Goal: Information Seeking & Learning: Learn about a topic

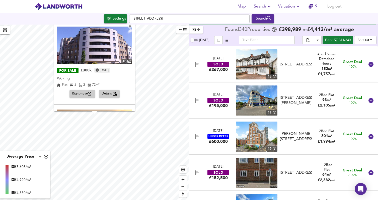
scroll to position [6226, 0]
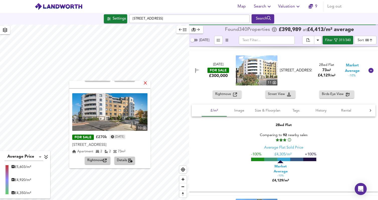
click at [148, 83] on div "X" at bounding box center [145, 83] width 4 height 5
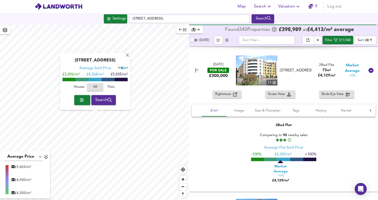
click at [83, 101] on span "button" at bounding box center [82, 100] width 8 height 7
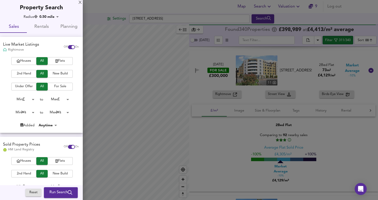
click at [56, 17] on body "Map Search Valuation [STREET_ADDRESS] Search Average Price landworth £ 5,466/m²…" at bounding box center [189, 100] width 378 height 200
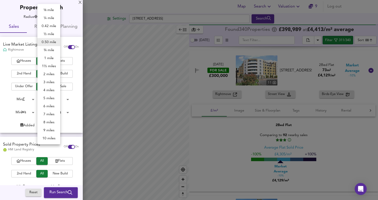
click at [55, 58] on li "1 mile" at bounding box center [48, 58] width 23 height 8
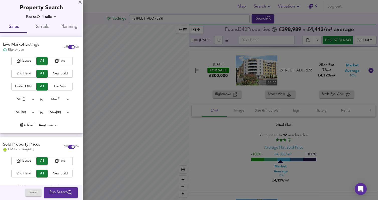
click at [178, 45] on div at bounding box center [189, 100] width 378 height 200
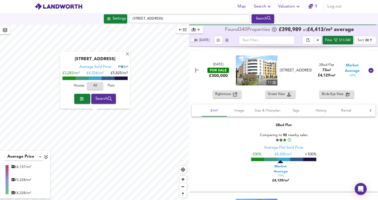
click at [84, 99] on span "button" at bounding box center [82, 98] width 8 height 7
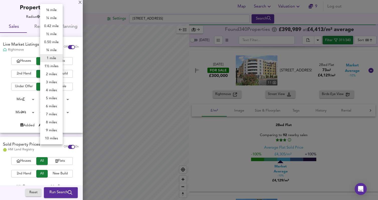
click at [50, 17] on body "Map Search Valuation 9 Log out Settings [GEOGRAPHIC_DATA] Search Average Price …" at bounding box center [189, 100] width 378 height 200
click at [54, 67] on li "1½ miles" at bounding box center [51, 66] width 23 height 8
type input "2414"
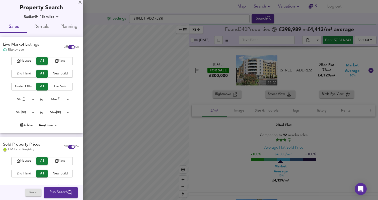
drag, startPoint x: 102, startPoint y: 82, endPoint x: 168, endPoint y: 78, distance: 66.4
click at [168, 78] on div at bounding box center [189, 100] width 378 height 200
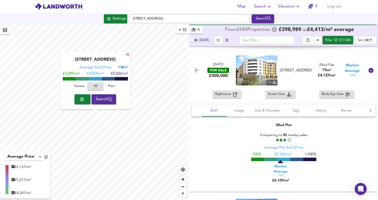
click at [127, 53] on div "X" at bounding box center [128, 55] width 4 height 5
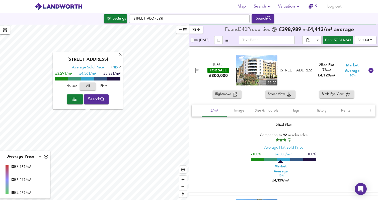
click at [78, 100] on span "button" at bounding box center [75, 99] width 8 height 7
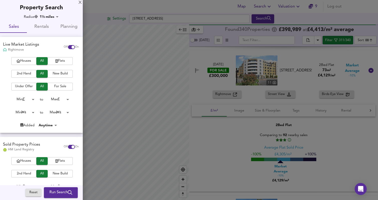
click at [58, 193] on span "Run Search" at bounding box center [60, 193] width 23 height 7
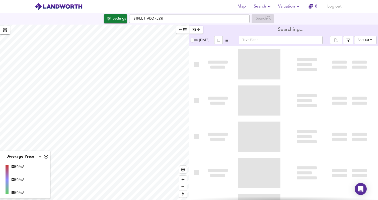
type input "bestdeal"
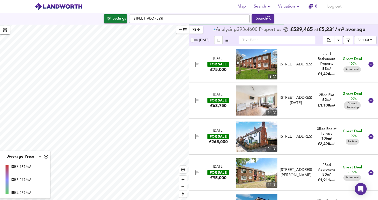
click at [349, 42] on button "button" at bounding box center [348, 40] width 10 height 9
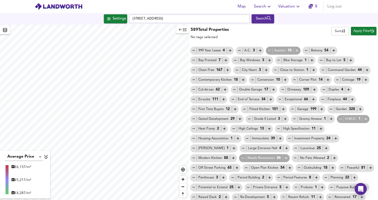
scroll to position [60, 0]
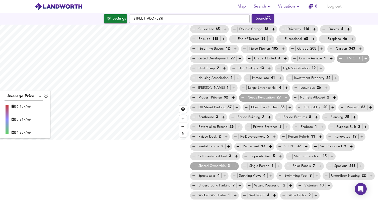
click at [196, 164] on icon "button" at bounding box center [194, 166] width 4 height 4
click at [236, 147] on icon "button" at bounding box center [238, 147] width 4 height 4
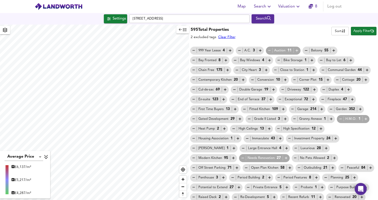
click at [368, 32] on span "Apply Filter" at bounding box center [364, 31] width 21 height 6
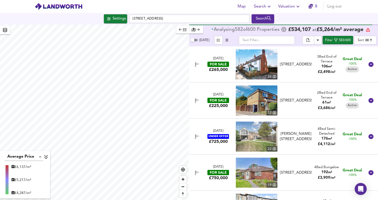
click at [303, 110] on div "[DATE] FOR SALE £225,000 12 [STREET_ADDRESS] [STREET_ADDRESS] 2 Bed End of Terr…" at bounding box center [277, 101] width 175 height 30
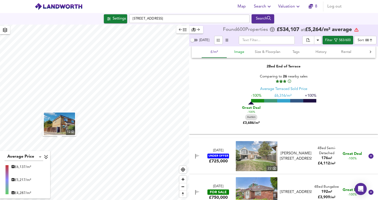
scroll to position [153, 0]
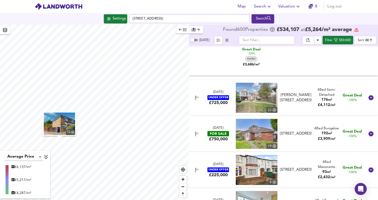
click at [300, 146] on div "[DATE] FOR SALE £750,000 [STREET_ADDRESS] 4 Bed Bungalow 192 m² £ 3,909 / m² Gr…" at bounding box center [277, 134] width 175 height 30
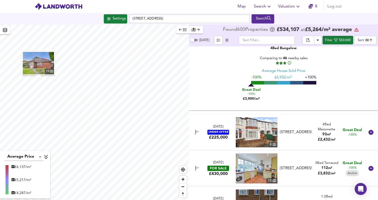
scroll to position [333, 0]
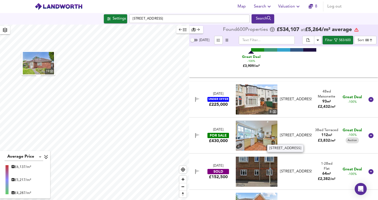
click at [301, 138] on div "[STREET_ADDRESS]" at bounding box center [296, 135] width 32 height 5
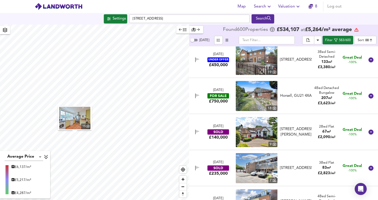
scroll to position [631, 0]
click at [294, 99] on div "Horsell, GU21 4XA" at bounding box center [296, 96] width 32 height 5
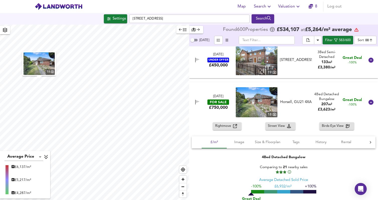
click at [229, 124] on span "Rightmove" at bounding box center [224, 126] width 18 height 6
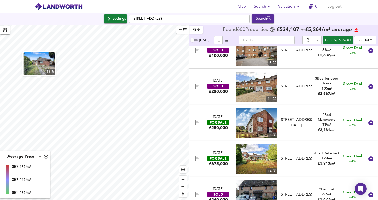
scroll to position [1187, 0]
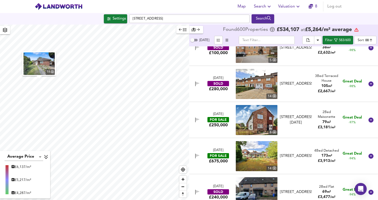
click at [292, 164] on div "[DATE] FOR SALE £675,000 [STREET_ADDRESS] 4 Bed Detached 173 m² £ 3,913 / m² Gr…" at bounding box center [277, 156] width 175 height 30
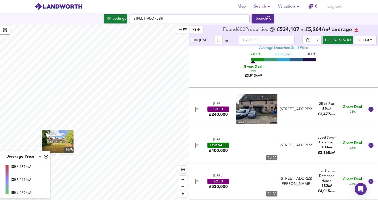
scroll to position [1408, 0]
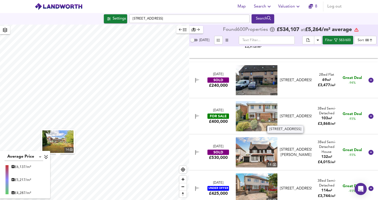
click at [310, 119] on div "[STREET_ADDRESS]" at bounding box center [296, 116] width 32 height 5
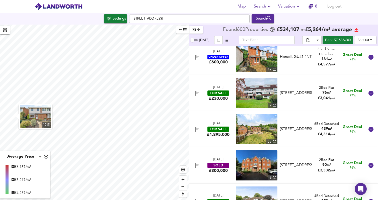
scroll to position [1943, 0]
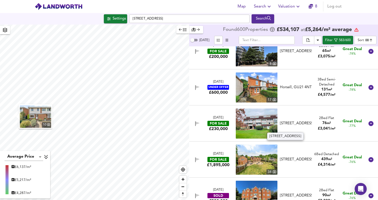
click at [307, 126] on div "[STREET_ADDRESS]" at bounding box center [296, 123] width 32 height 5
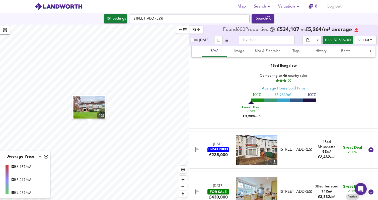
scroll to position [0, 0]
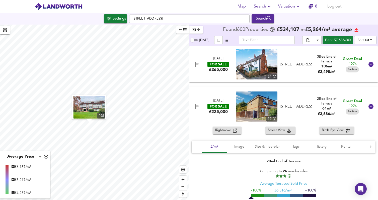
click at [312, 75] on div "[DATE] FOR SALE £265,000 [STREET_ADDRESS][GEOGRAPHIC_DATA], Woking 3 Bed End of…" at bounding box center [277, 64] width 175 height 30
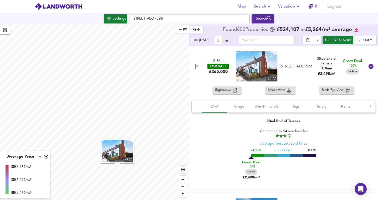
click at [229, 91] on span "Rightmove" at bounding box center [224, 91] width 18 height 6
click at [270, 7] on icon "button" at bounding box center [269, 7] width 6 height 6
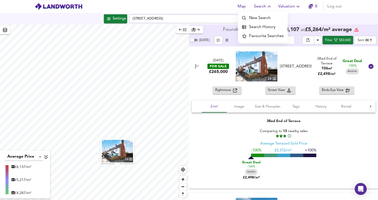
click at [268, 27] on li "Search History" at bounding box center [263, 27] width 50 height 9
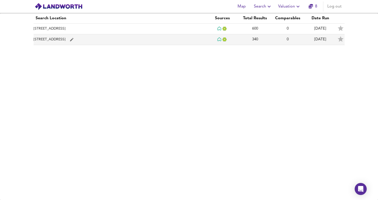
click at [95, 40] on td "[STREET_ADDRESS]" at bounding box center [120, 39] width 173 height 11
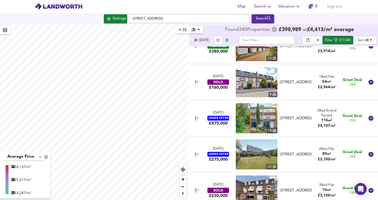
scroll to position [1105, 0]
